Goal: Task Accomplishment & Management: Use online tool/utility

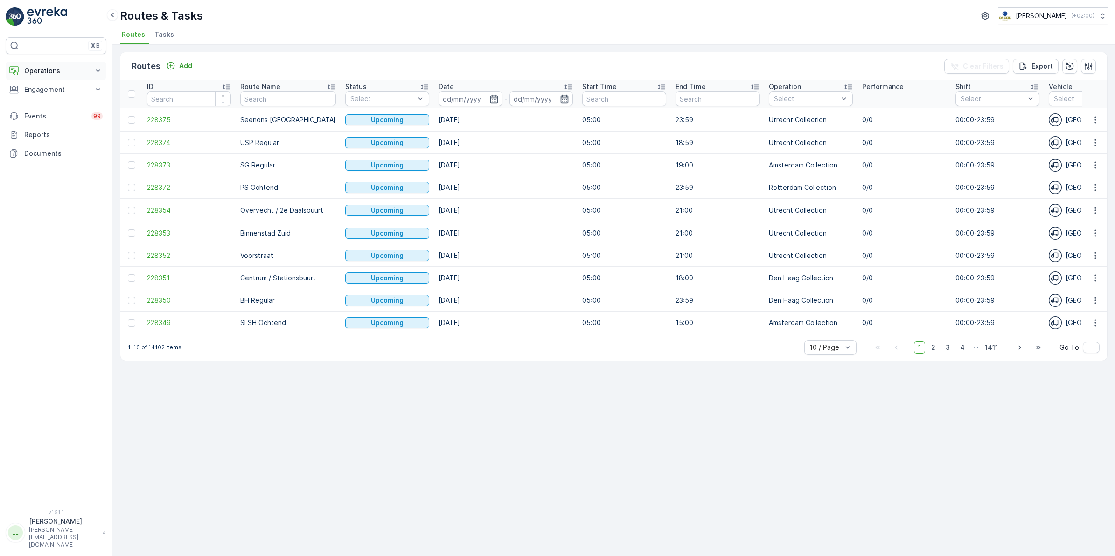
click at [55, 69] on p "Operations" at bounding box center [55, 70] width 63 height 9
click at [49, 109] on p "Routes & Tasks" at bounding box center [48, 112] width 48 height 9
click at [163, 35] on span "Tasks" at bounding box center [164, 34] width 20 height 9
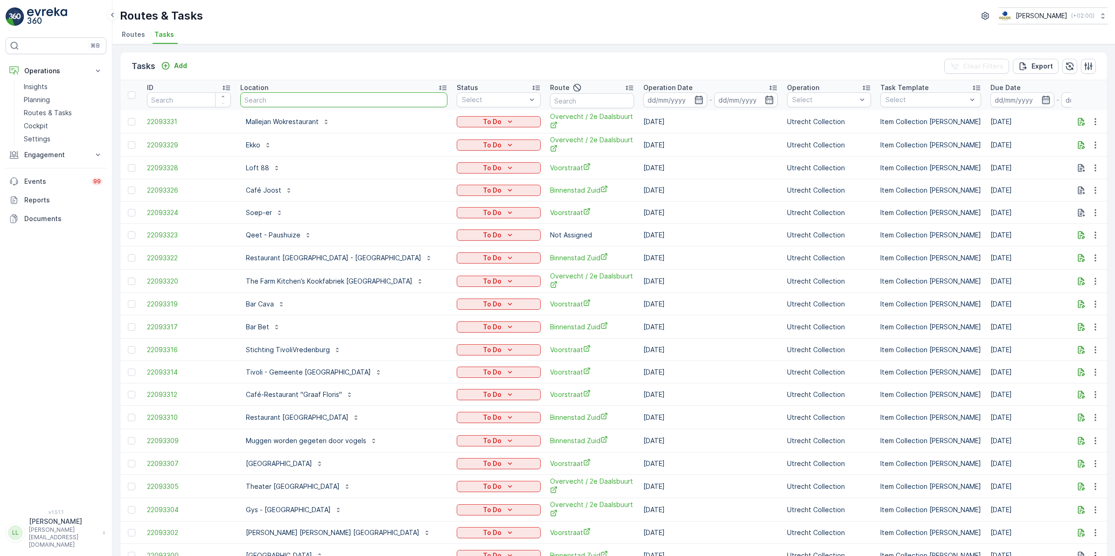
click at [283, 97] on input "text" at bounding box center [343, 99] width 207 height 15
type input "spaces"
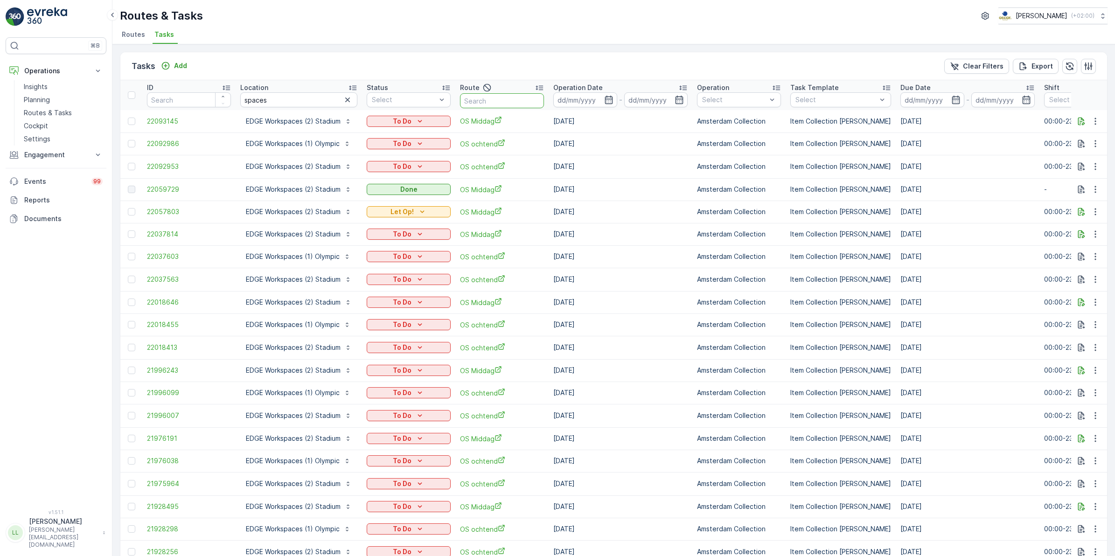
click at [494, 103] on input "text" at bounding box center [502, 100] width 84 height 15
click at [605, 101] on icon "button" at bounding box center [608, 100] width 8 height 8
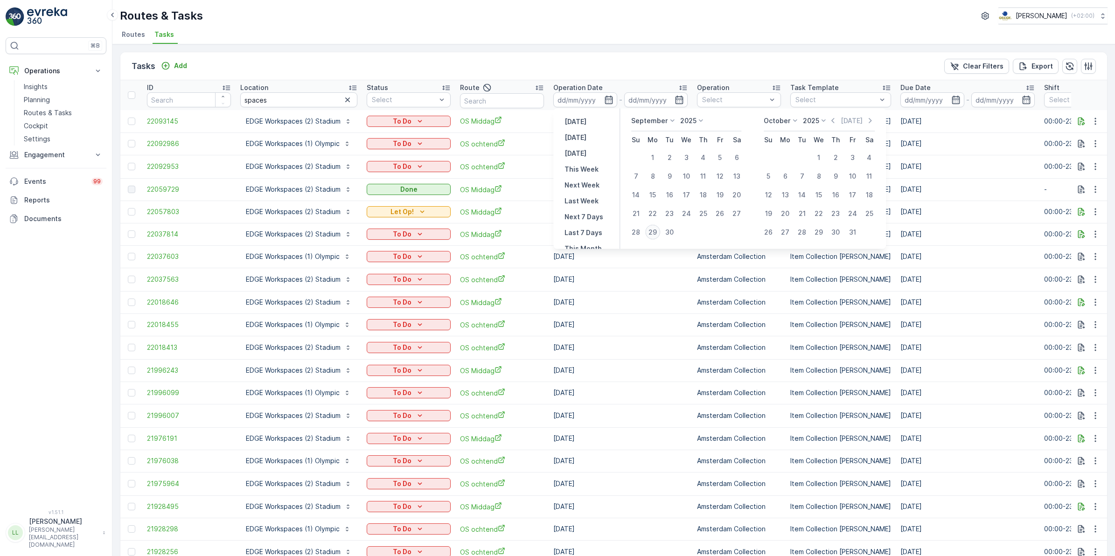
click at [654, 232] on div "29" at bounding box center [652, 232] width 15 height 15
type input "[DATE]"
click at [654, 232] on div "29" at bounding box center [652, 232] width 15 height 15
type input "[DATE]"
click at [654, 232] on div "29" at bounding box center [652, 232] width 15 height 15
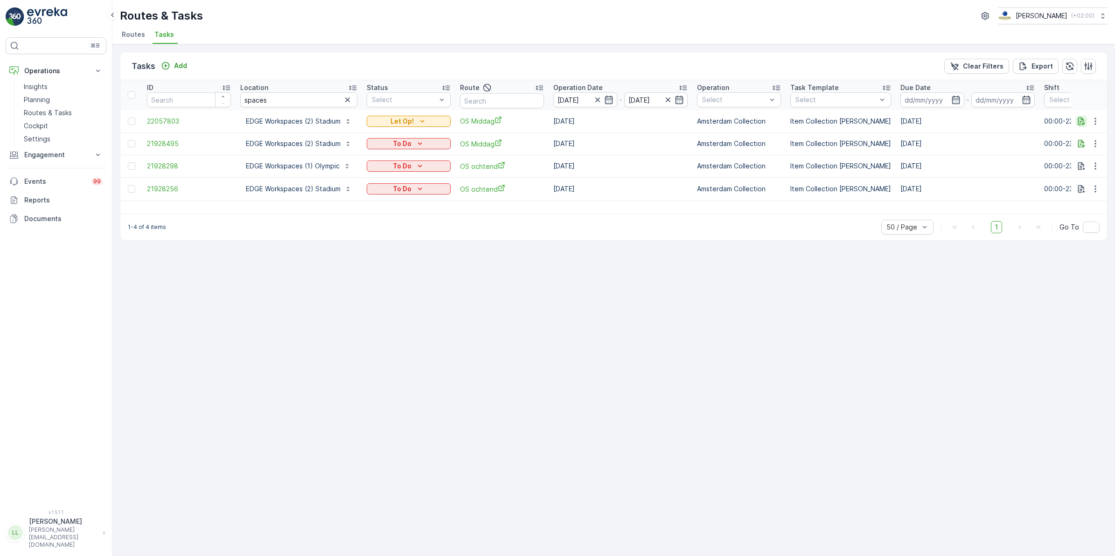
click at [1081, 124] on icon "button" at bounding box center [1080, 121] width 9 height 9
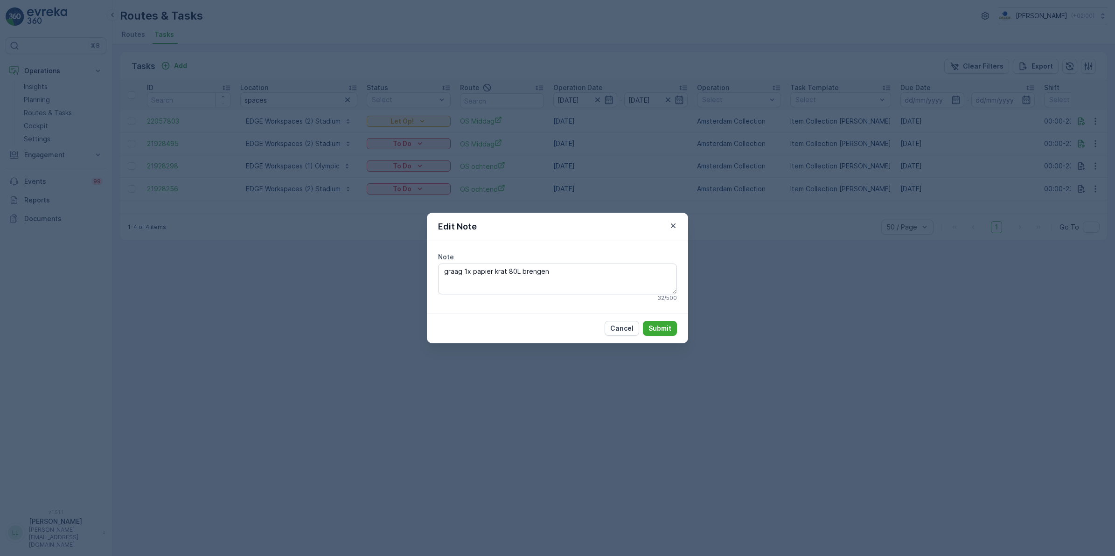
click at [761, 241] on div "Edit Note Note graag 1x papier krat 80L brengen 32 / 500 Cancel Submit" at bounding box center [557, 278] width 1115 height 556
